Goal: Navigation & Orientation: Find specific page/section

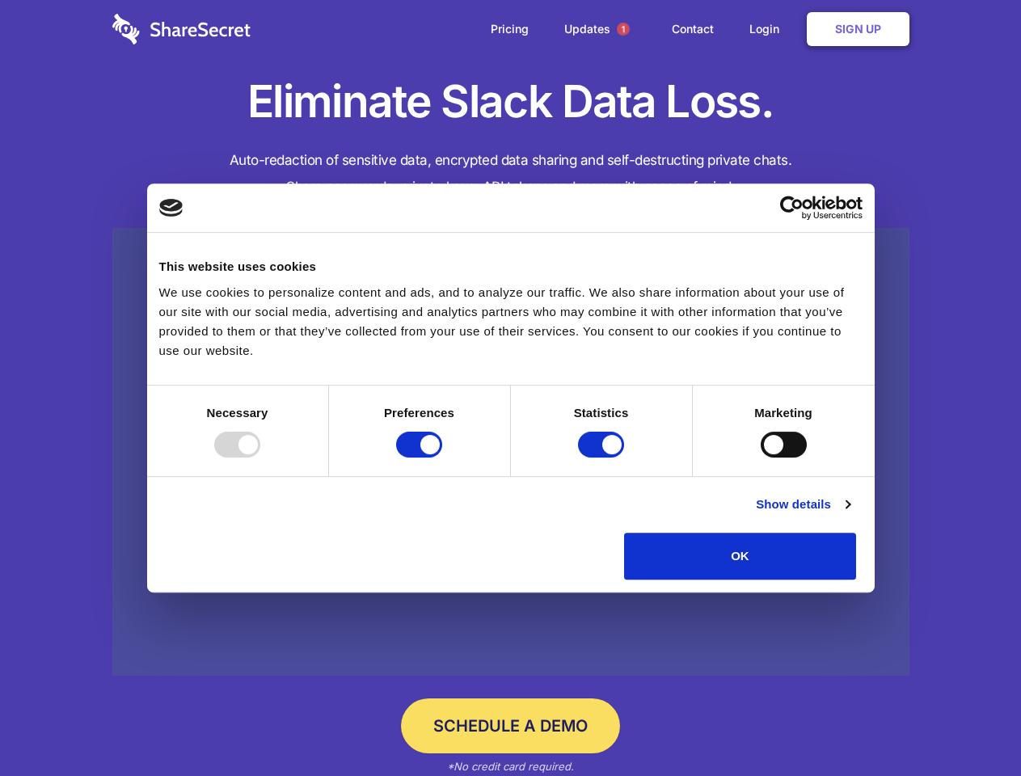
click at [260, 458] on div at bounding box center [237, 445] width 46 height 26
click at [442, 458] on input "Preferences" at bounding box center [419, 445] width 46 height 26
checkbox input "false"
click at [603, 458] on input "Statistics" at bounding box center [601, 445] width 46 height 26
checkbox input "false"
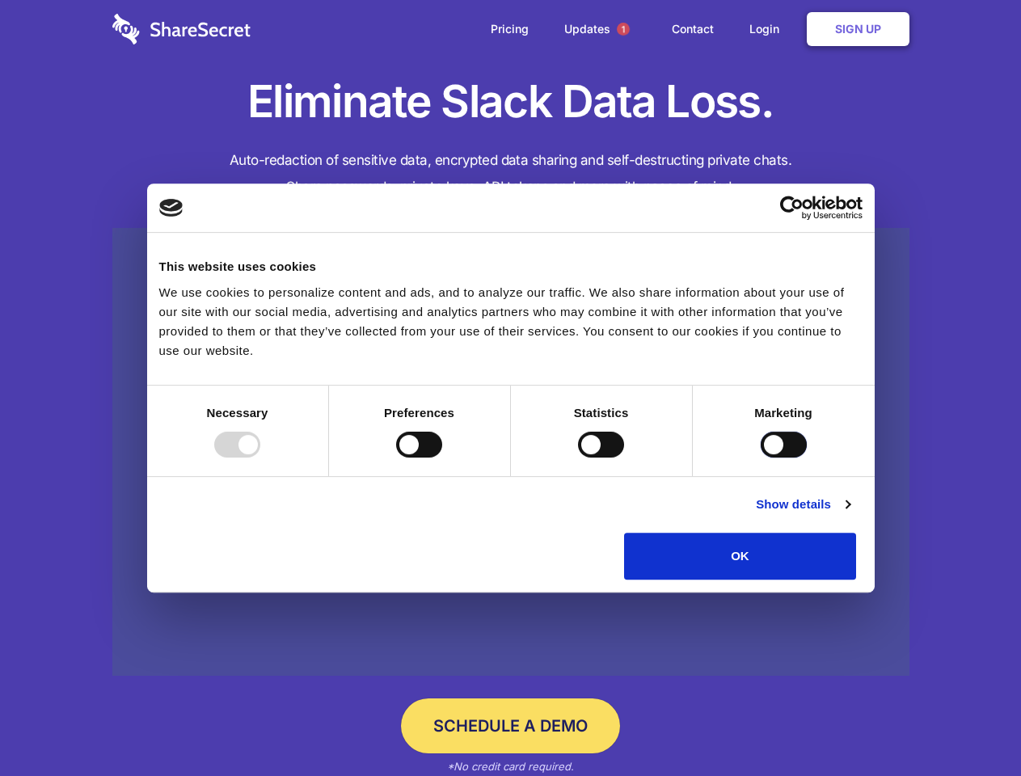
click at [761, 458] on input "Marketing" at bounding box center [784, 445] width 46 height 26
checkbox input "true"
click at [850, 514] on link "Show details" at bounding box center [803, 504] width 94 height 19
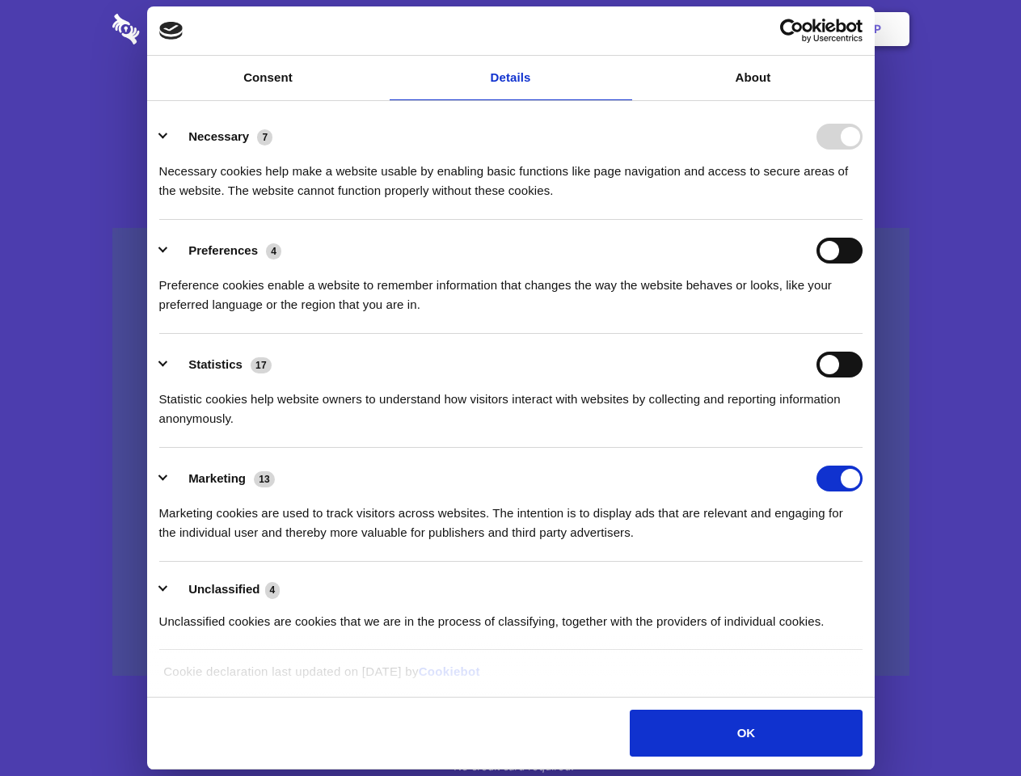
click at [894, 585] on body "Consent Details [#IABV2SETTINGS#] About This website uses cookies We use cookie…" at bounding box center [510, 388] width 1021 height 776
click at [623, 29] on span "1" at bounding box center [623, 29] width 13 height 13
